Goal: Information Seeking & Learning: Learn about a topic

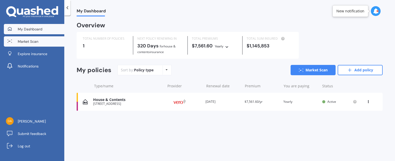
click at [36, 45] on link "Market Scan" at bounding box center [34, 41] width 60 height 10
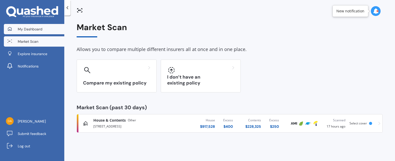
click at [36, 34] on link "My Dashboard" at bounding box center [34, 29] width 60 height 10
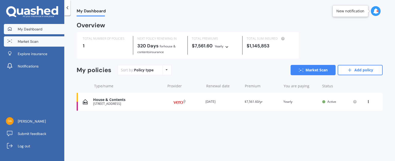
click at [34, 41] on span "Market Scan" at bounding box center [28, 41] width 21 height 5
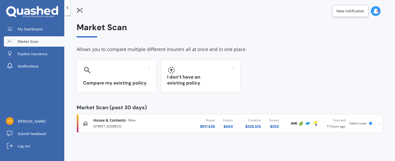
click at [157, 124] on div "[STREET_ADDRESS]" at bounding box center [138, 126] width 90 height 6
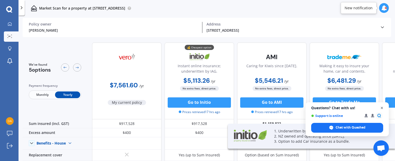
click at [381, 107] on span "Close chat" at bounding box center [382, 108] width 6 height 6
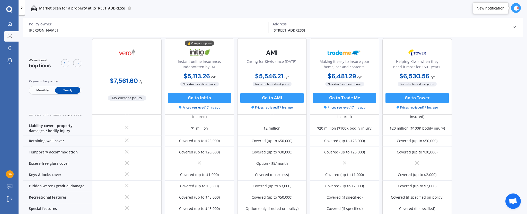
scroll to position [98, 0]
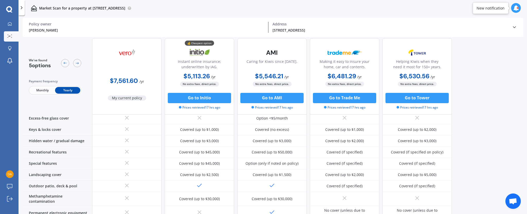
drag, startPoint x: 373, startPoint y: 0, endPoint x: 358, endPoint y: 6, distance: 16.6
click at [358, 6] on div "Market Scan for a property at [STREET_ADDRESS]" at bounding box center [273, 8] width 508 height 16
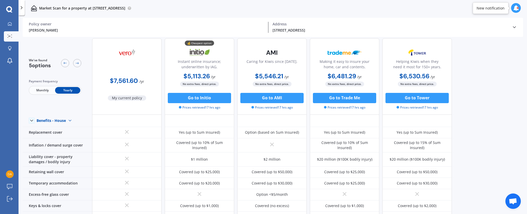
scroll to position [0, 0]
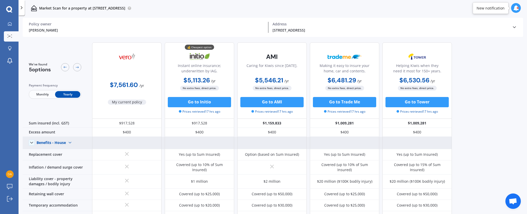
click at [32, 140] on div "Benefits - House Benefits - House Benefits - Contents" at bounding box center [57, 143] width 69 height 12
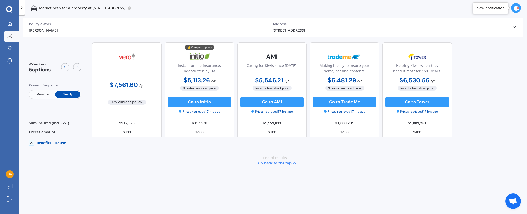
click at [31, 141] on icon at bounding box center [31, 143] width 5 height 5
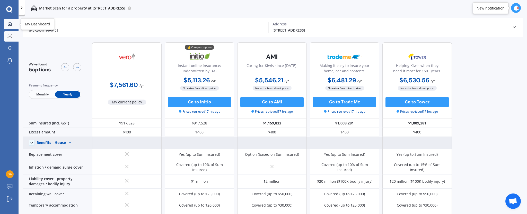
click at [11, 24] on icon at bounding box center [10, 24] width 4 height 4
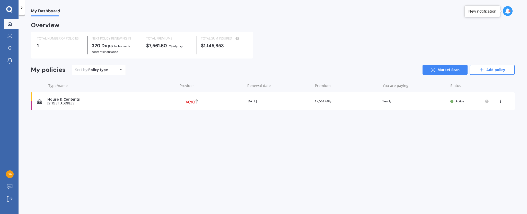
click at [96, 98] on div "House & Contents" at bounding box center [110, 99] width 127 height 4
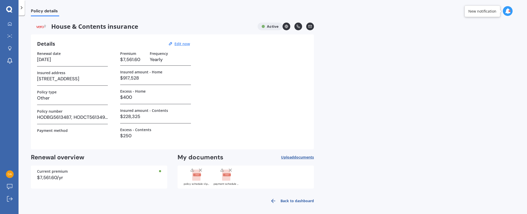
drag, startPoint x: 195, startPoint y: 174, endPoint x: 195, endPoint y: 163, distance: 11.6
click at [195, 160] on div "My documents Upload documents Uploading Choose files or drag and drop your file…" at bounding box center [245, 171] width 136 height 35
click at [200, 160] on line at bounding box center [200, 170] width 3 height 3
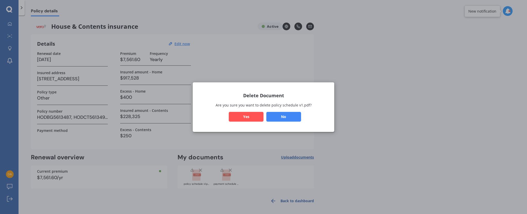
click at [175, 160] on div "Delete Document Are you sure you want to delete policy schedule v1.pdf? No Yes" at bounding box center [263, 107] width 527 height 214
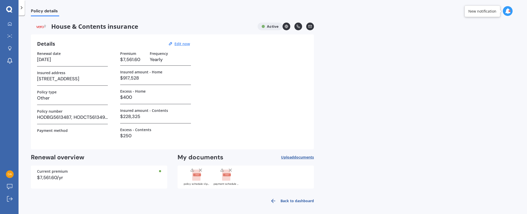
click at [196, 160] on rect at bounding box center [196, 175] width 8 height 11
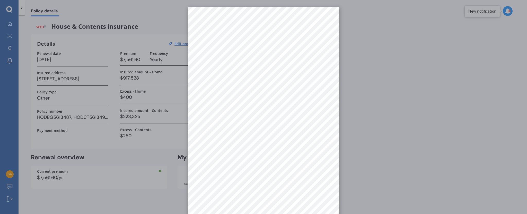
scroll to position [7, 0]
click at [395, 104] on div at bounding box center [263, 107] width 527 height 214
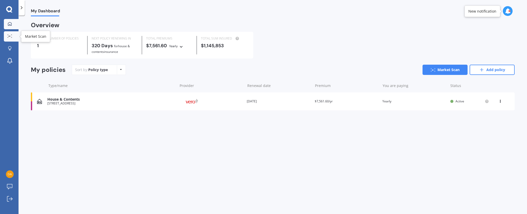
click at [9, 37] on icon at bounding box center [9, 35] width 5 height 3
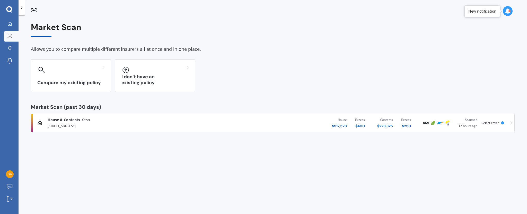
click at [132, 126] on div "[STREET_ADDRESS]" at bounding box center [137, 126] width 178 height 6
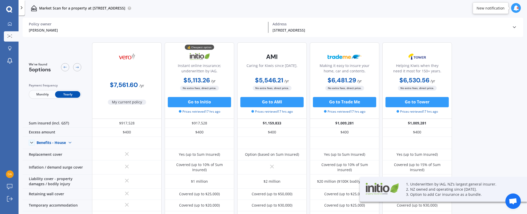
click at [45, 92] on span "Monthly" at bounding box center [42, 94] width 25 height 7
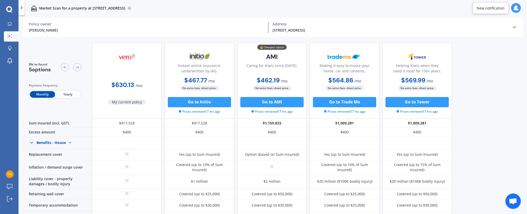
click at [66, 94] on span "Yearly" at bounding box center [67, 94] width 25 height 7
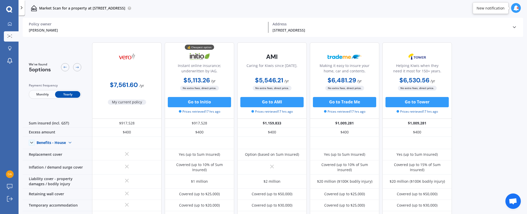
click at [39, 95] on span "Monthly" at bounding box center [42, 94] width 25 height 7
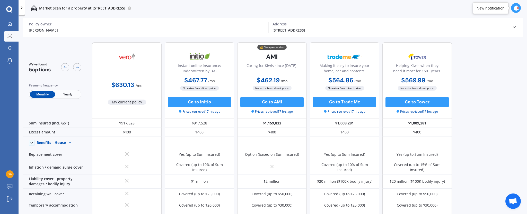
click at [73, 95] on span "Yearly" at bounding box center [67, 94] width 25 height 7
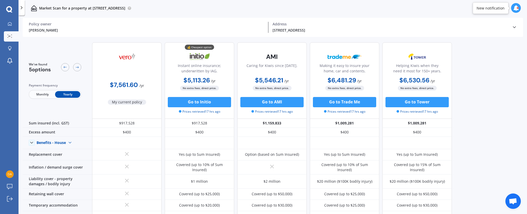
click at [41, 95] on span "Monthly" at bounding box center [42, 94] width 25 height 7
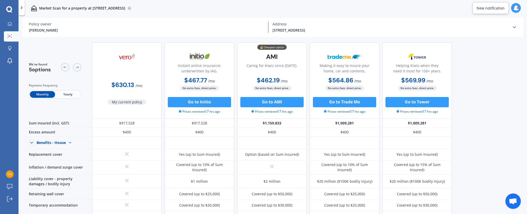
click at [73, 94] on span "Yearly" at bounding box center [67, 94] width 25 height 7
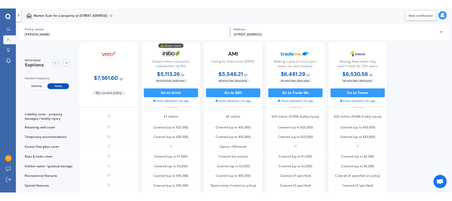
scroll to position [58, 0]
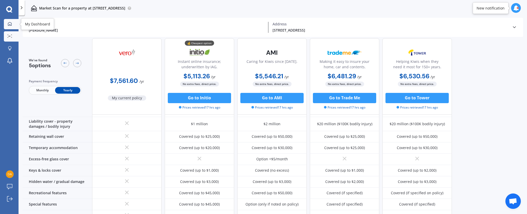
click at [11, 25] on icon at bounding box center [10, 24] width 4 height 4
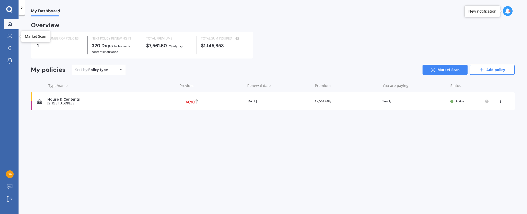
drag, startPoint x: 9, startPoint y: 38, endPoint x: 171, endPoint y: 134, distance: 188.3
click at [171, 134] on div "My Dashboard Overview TOTAL NUMBER OF POLICIES 1 NEXT POLICY RENEWING [DATE] fo…" at bounding box center [273, 115] width 508 height 199
click at [9, 35] on icon at bounding box center [9, 35] width 5 height 3
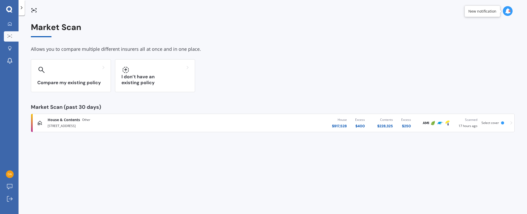
click at [83, 128] on div "[STREET_ADDRESS]" at bounding box center [137, 126] width 178 height 6
